Goal: Information Seeking & Learning: Understand process/instructions

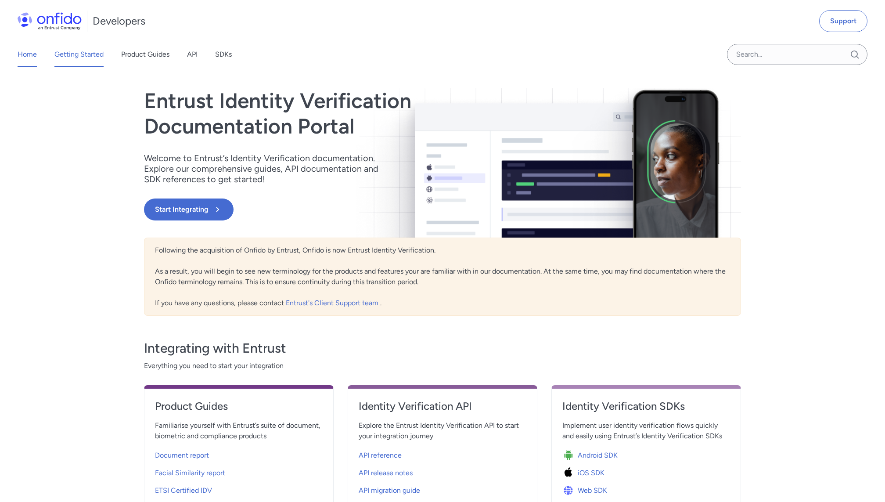
click at [77, 55] on link "Getting Started" at bounding box center [78, 54] width 49 height 25
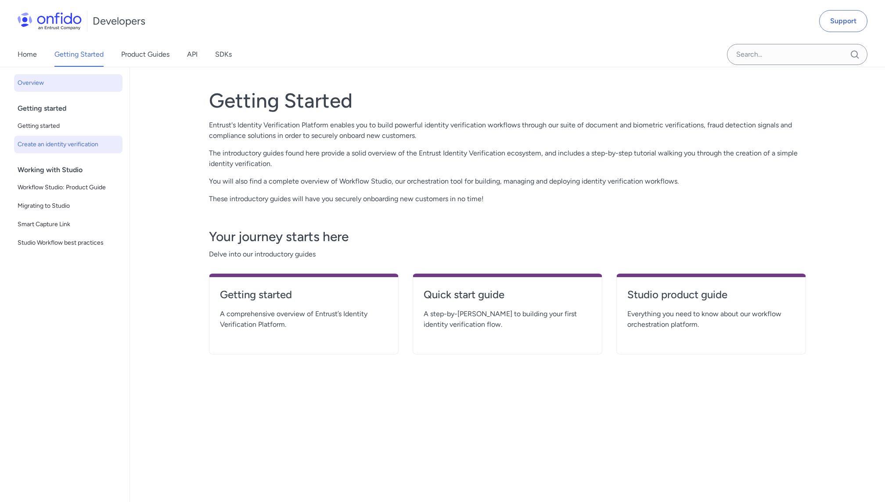
click at [54, 147] on span "Create an identity verification" at bounding box center [68, 144] width 101 height 11
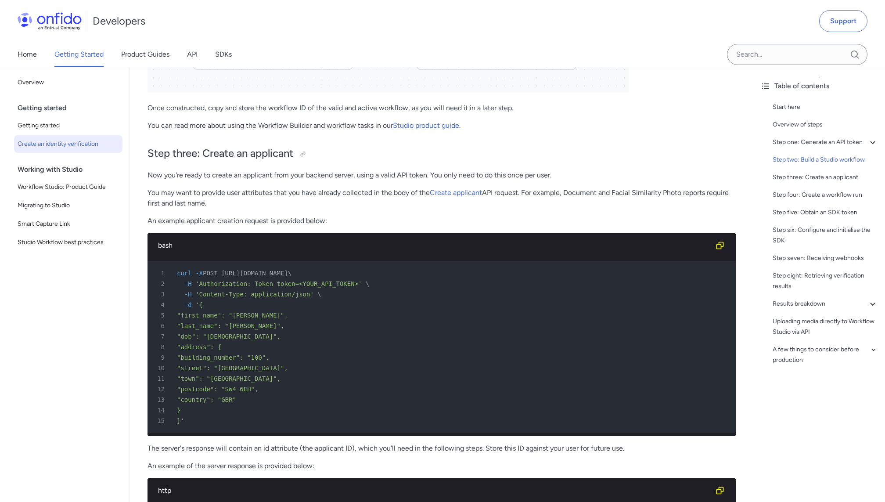
scroll to position [1573, 0]
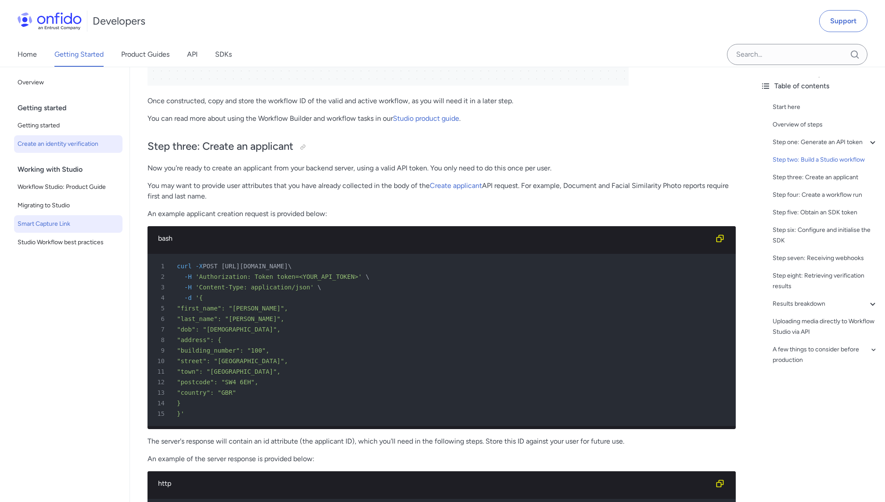
click at [47, 225] on span "Smart Capture Link" at bounding box center [68, 224] width 101 height 11
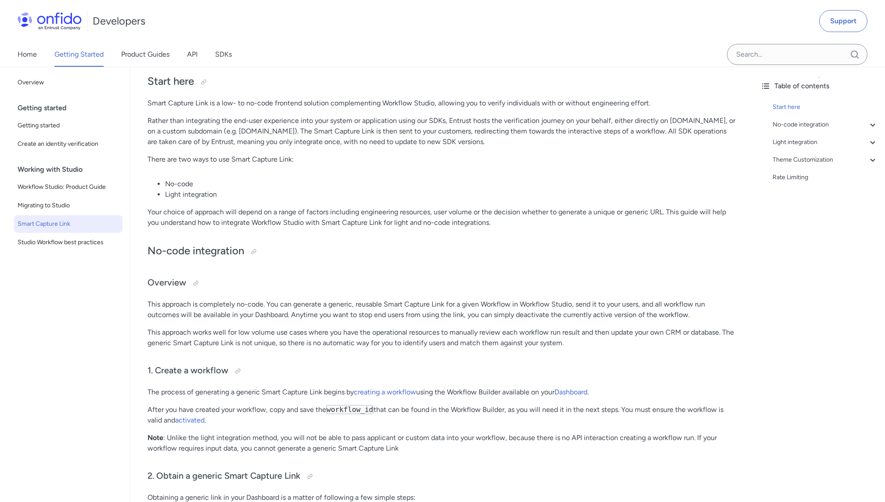
scroll to position [11, 0]
